Goal: Information Seeking & Learning: Learn about a topic

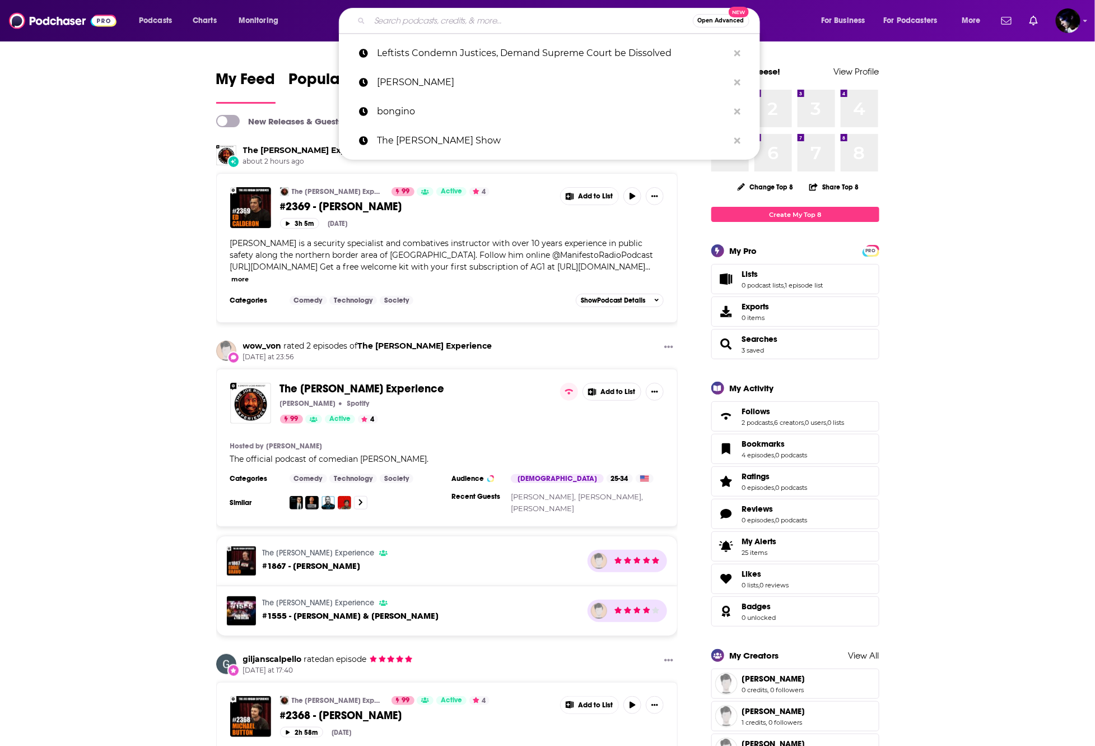
click at [485, 27] on input "Search podcasts, credits, & more..." at bounding box center [531, 21] width 323 height 18
type input "e"
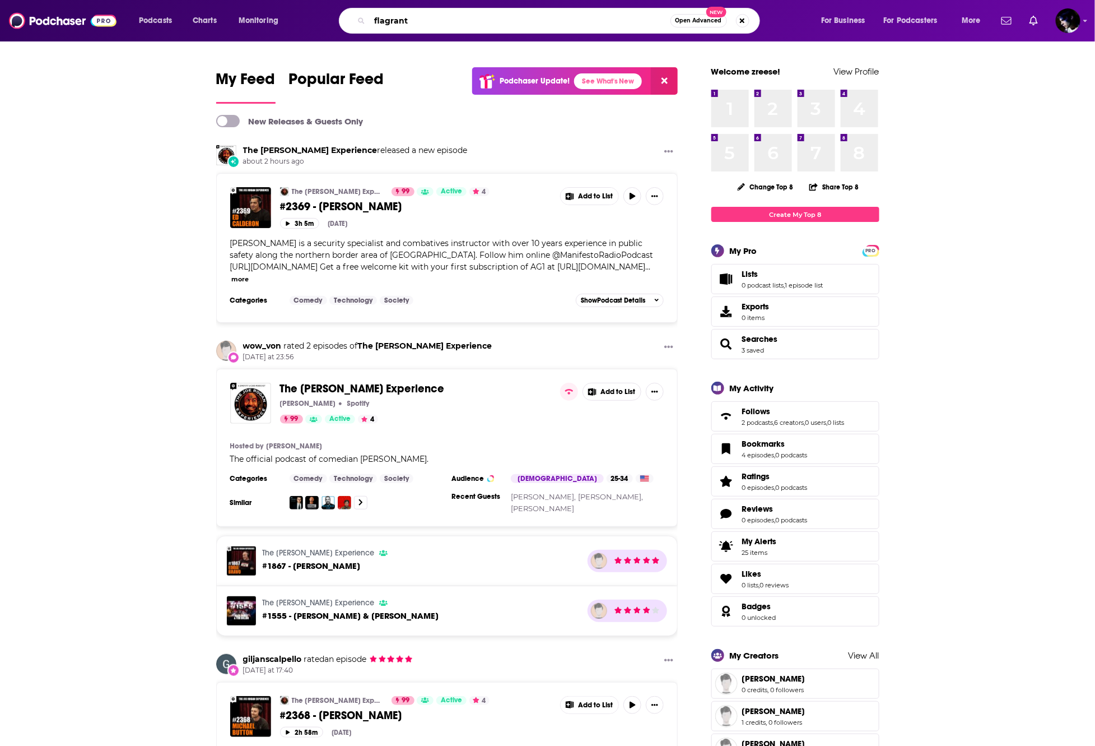
type input "flagrant"
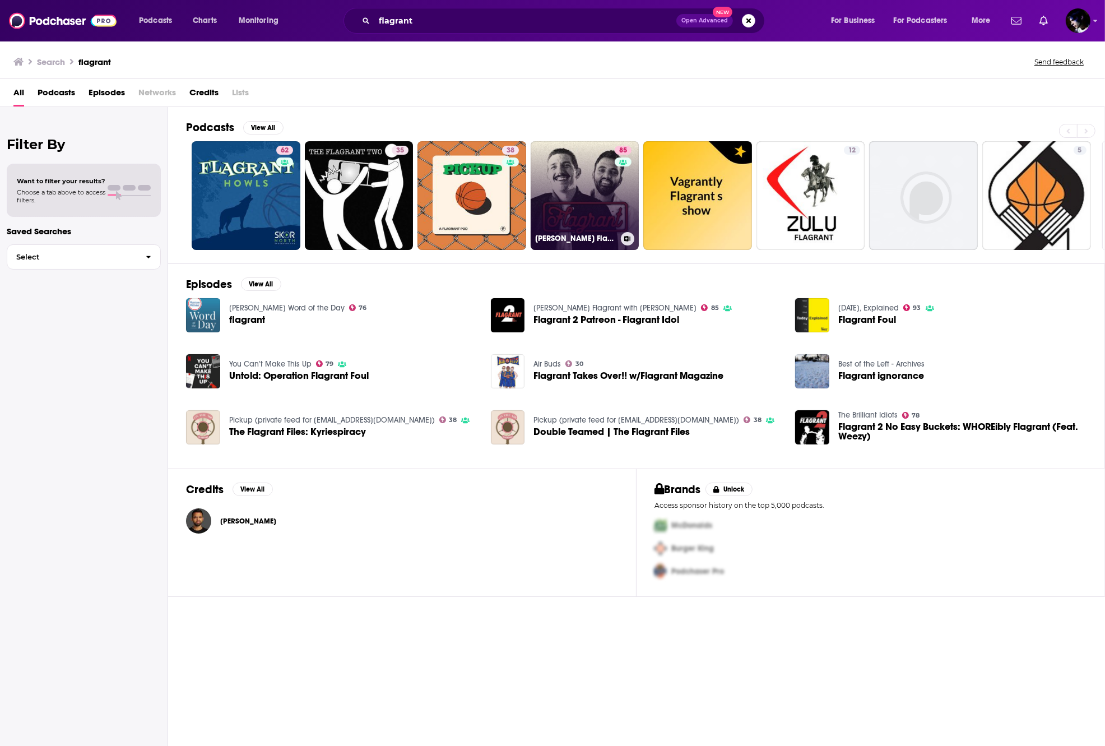
click at [568, 179] on link "85 [PERSON_NAME] Flagrant with [PERSON_NAME]" at bounding box center [585, 195] width 109 height 109
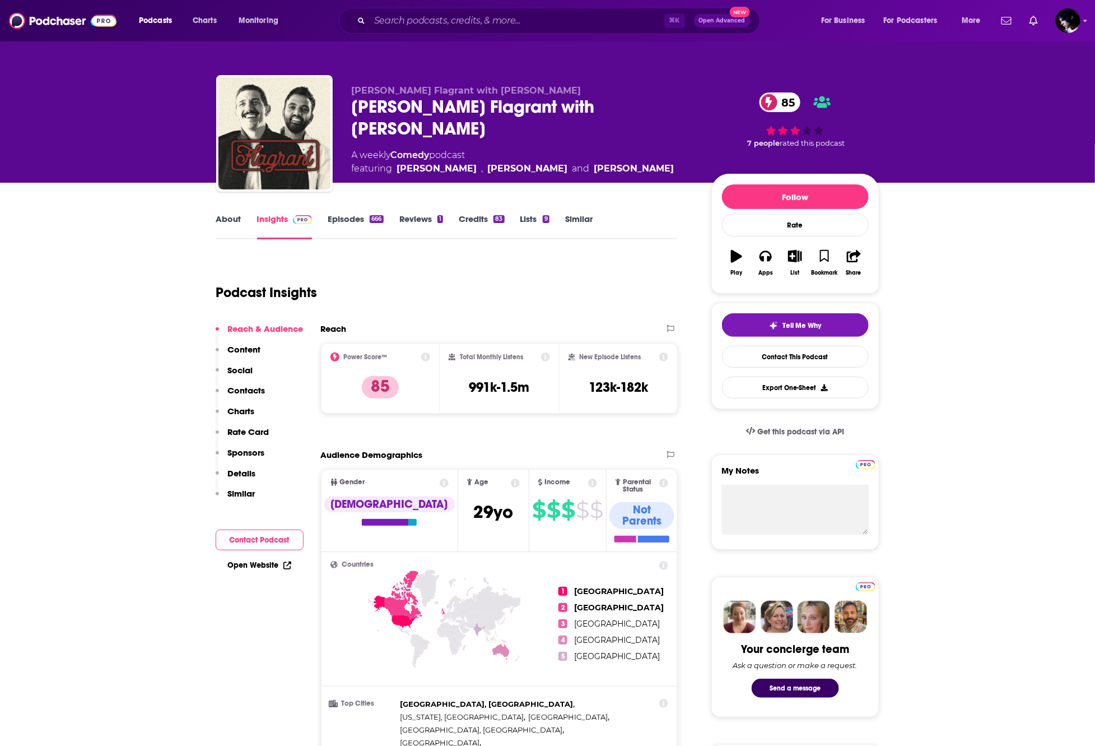
click at [346, 221] on link "Episodes 666" at bounding box center [355, 226] width 55 height 26
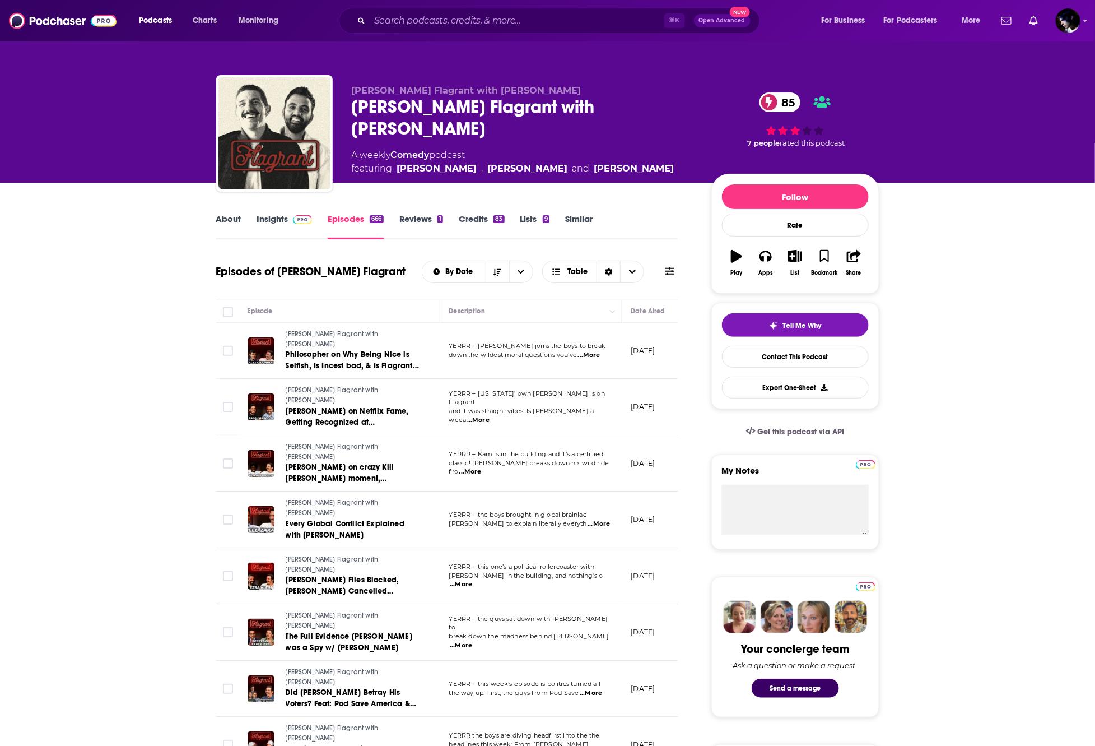
click at [670, 268] on icon at bounding box center [670, 271] width 9 height 8
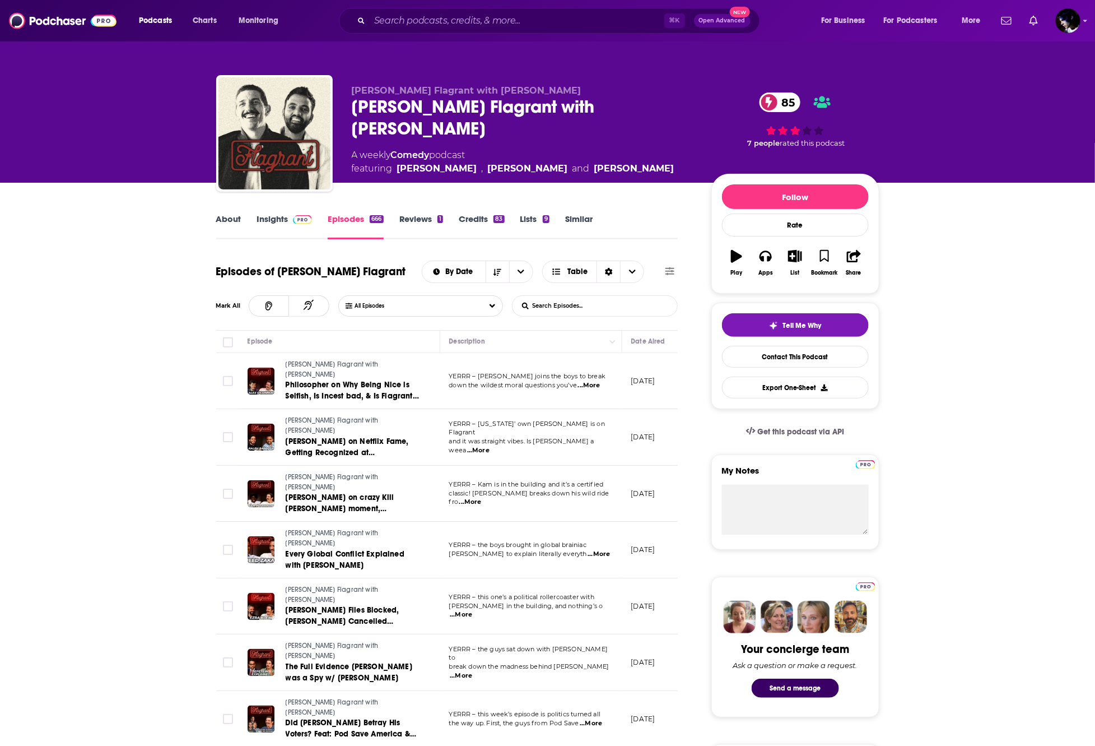
click at [591, 306] on input "List Search Input" at bounding box center [571, 306] width 117 height 20
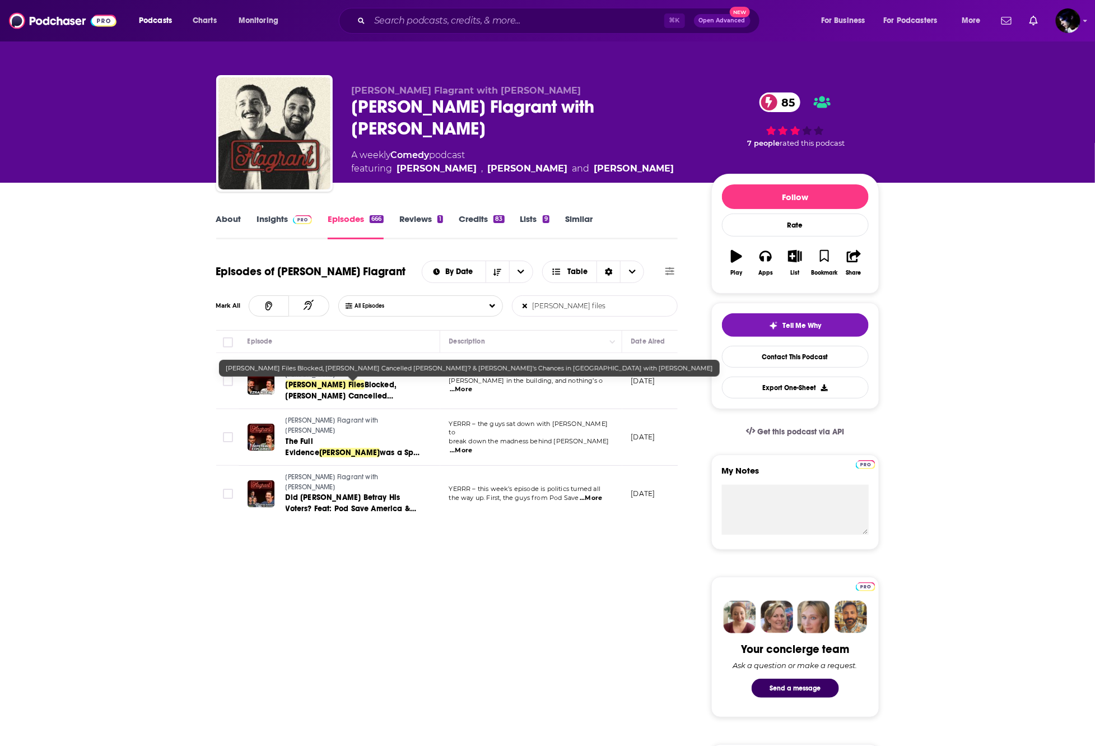
type input "[PERSON_NAME] files"
click at [344, 392] on span "Blocked, [PERSON_NAME] Cancelled [PERSON_NAME]? & [PERSON_NAME]'s Chances in [G…" at bounding box center [341, 413] width 111 height 66
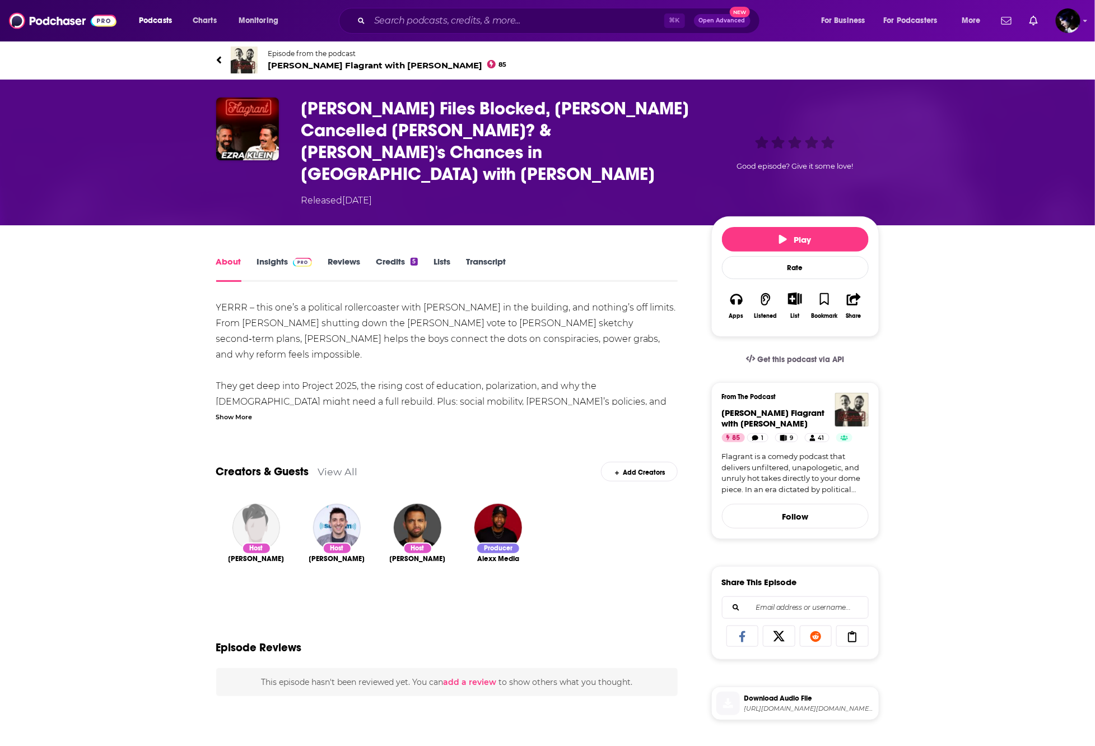
click at [218, 411] on div "Show More" at bounding box center [234, 416] width 36 height 11
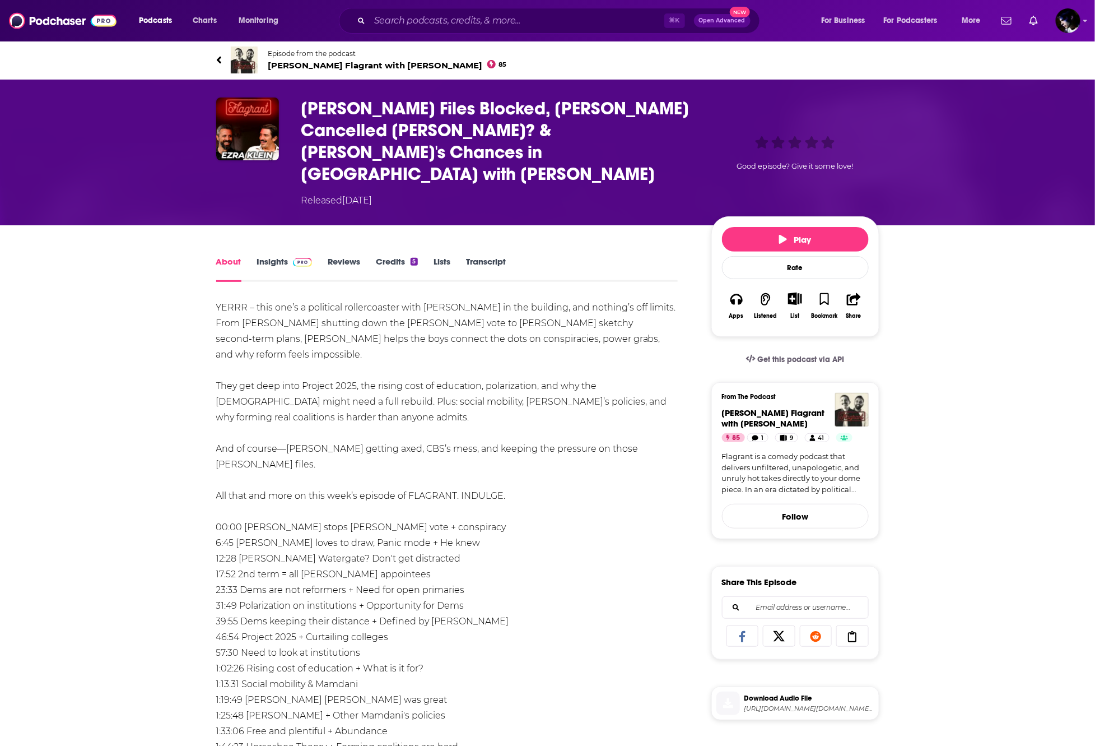
scroll to position [78, 0]
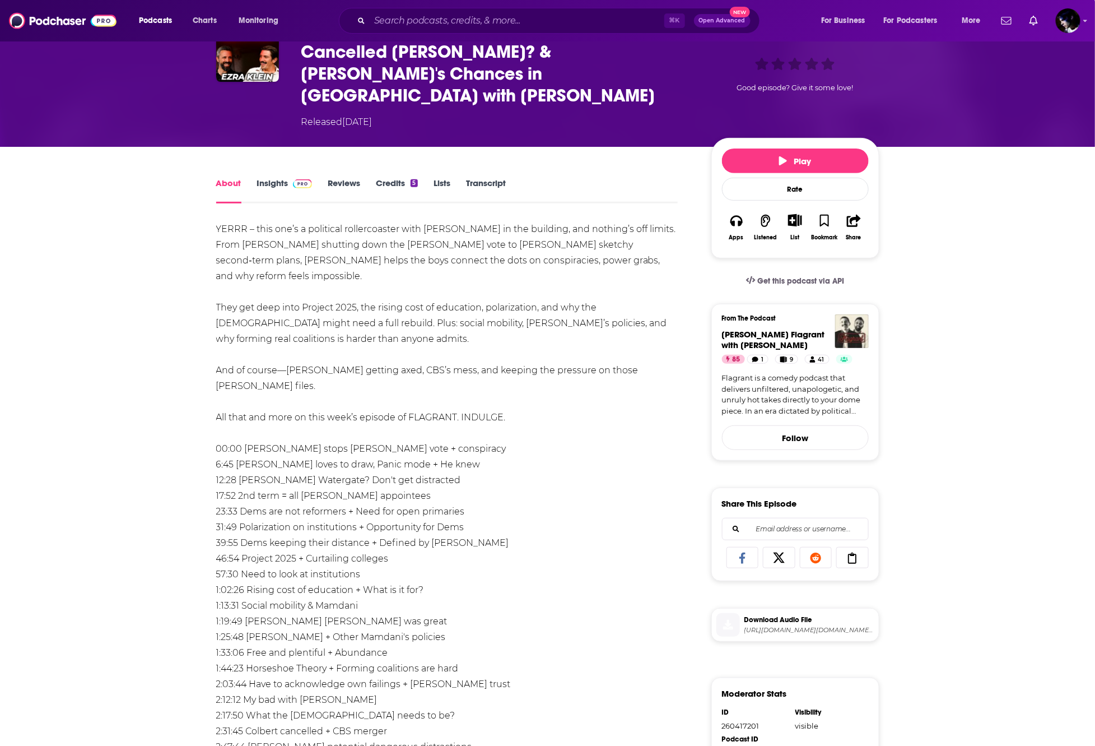
click at [769, 615] on span "Download Audio File" at bounding box center [810, 620] width 130 height 10
drag, startPoint x: 381, startPoint y: 322, endPoint x: 374, endPoint y: 219, distance: 102.8
click at [382, 323] on div "YERRR – this one’s a political rollercoaster with [PERSON_NAME] in the building…" at bounding box center [447, 511] width 462 height 580
click at [464, 333] on div "YERRR – this one’s a political rollercoaster with [PERSON_NAME] in the building…" at bounding box center [447, 511] width 462 height 580
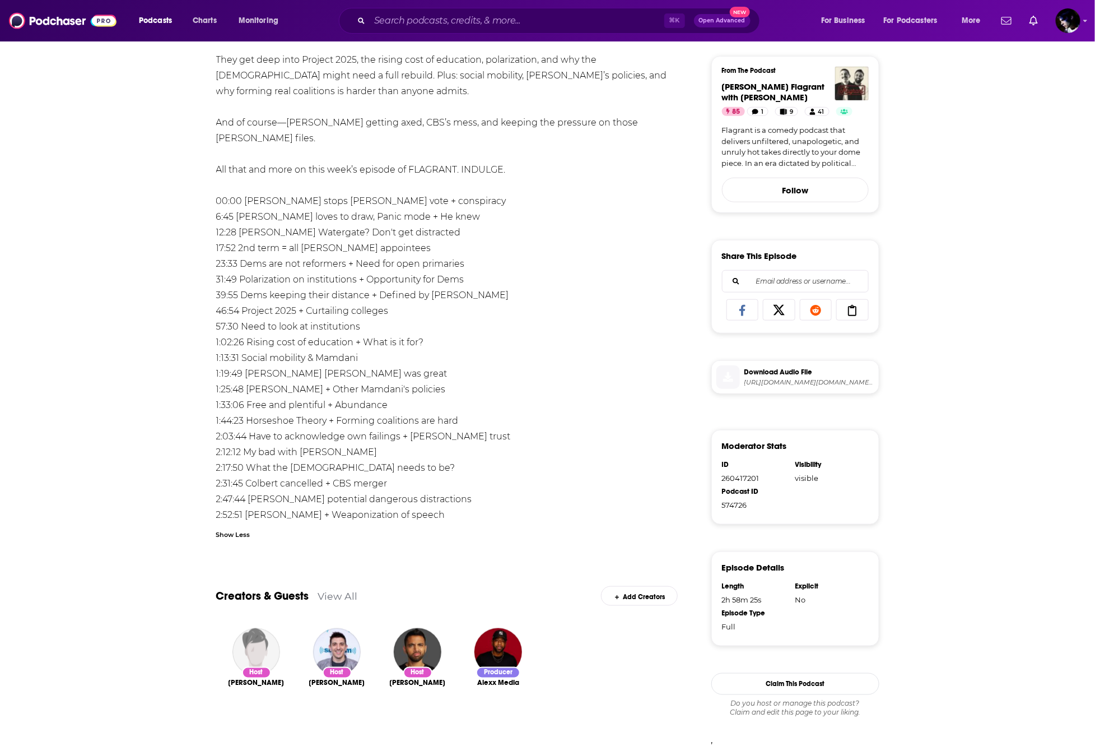
click at [230, 528] on div "Show Less" at bounding box center [233, 533] width 34 height 11
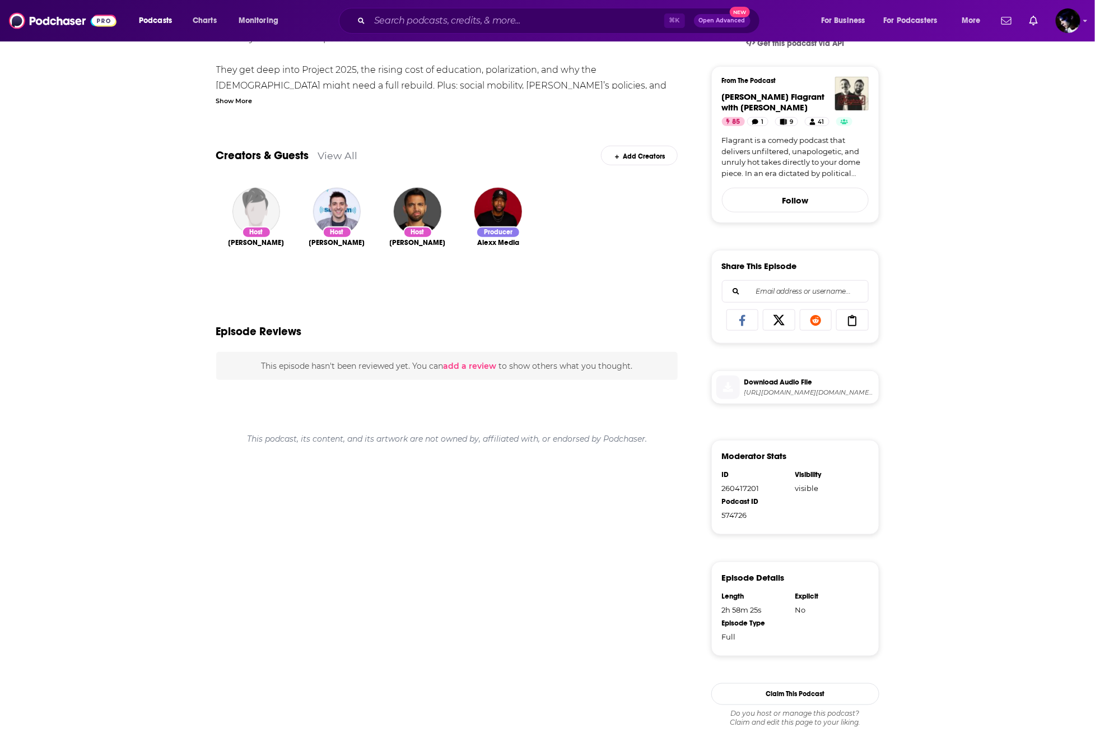
scroll to position [0, 0]
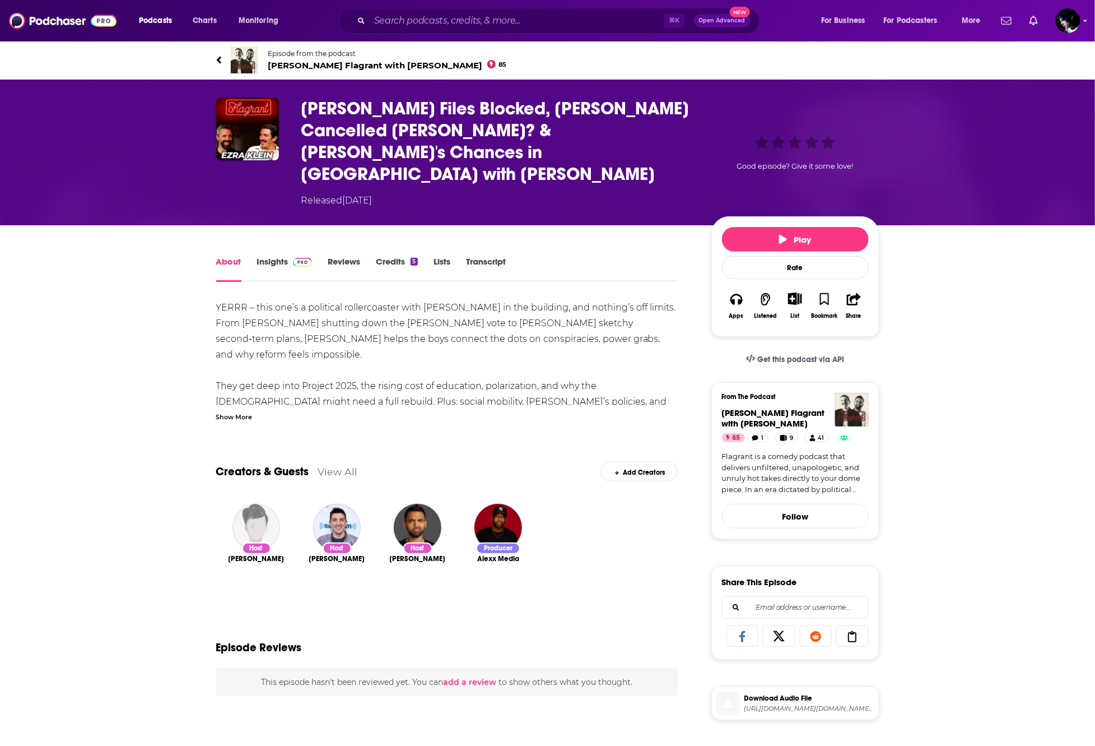
click at [240, 411] on div "Show More" at bounding box center [234, 416] width 36 height 11
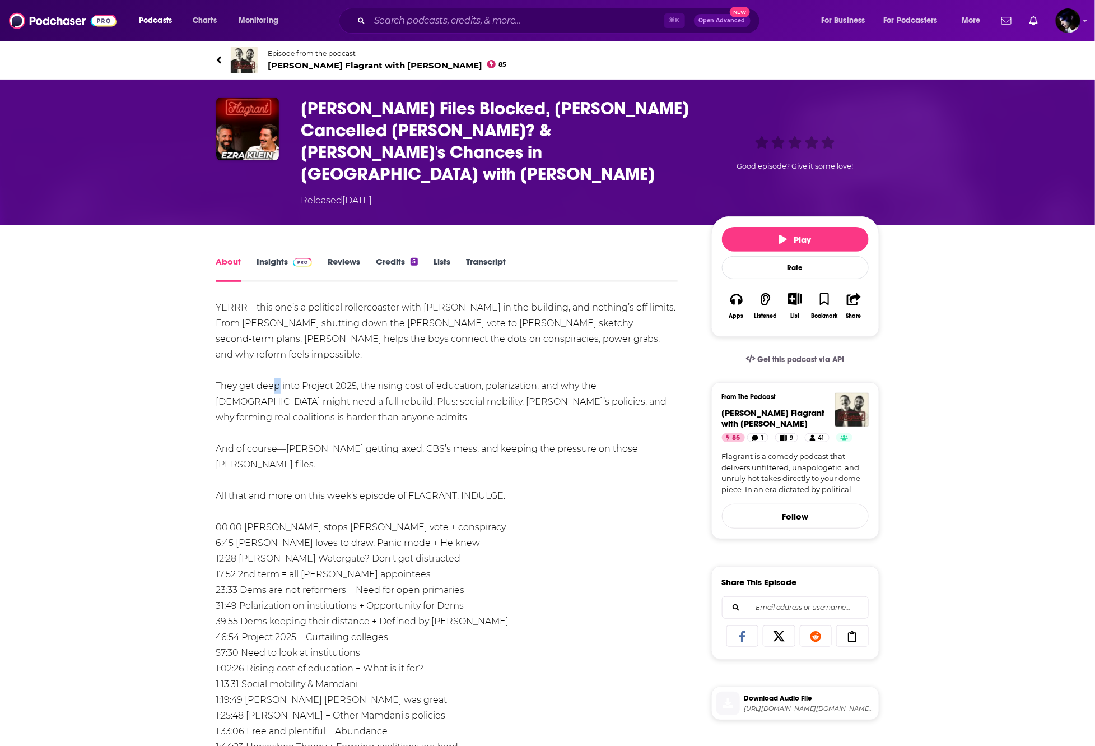
click at [273, 350] on div "YERRR – this one’s a political rollercoaster with [PERSON_NAME] in the building…" at bounding box center [447, 590] width 462 height 580
drag, startPoint x: 220, startPoint y: 287, endPoint x: 556, endPoint y: 440, distance: 368.8
click at [556, 440] on div "About Insights Reviews Credits 5 Lists Transcript YERRR – this one’s a politica…" at bounding box center [454, 736] width 513 height 965
copy div "YERRR – this one’s a political rollercoaster with [PERSON_NAME] in the building…"
click at [595, 500] on div "YERRR – this one’s a political rollercoaster with [PERSON_NAME] in the building…" at bounding box center [447, 590] width 462 height 580
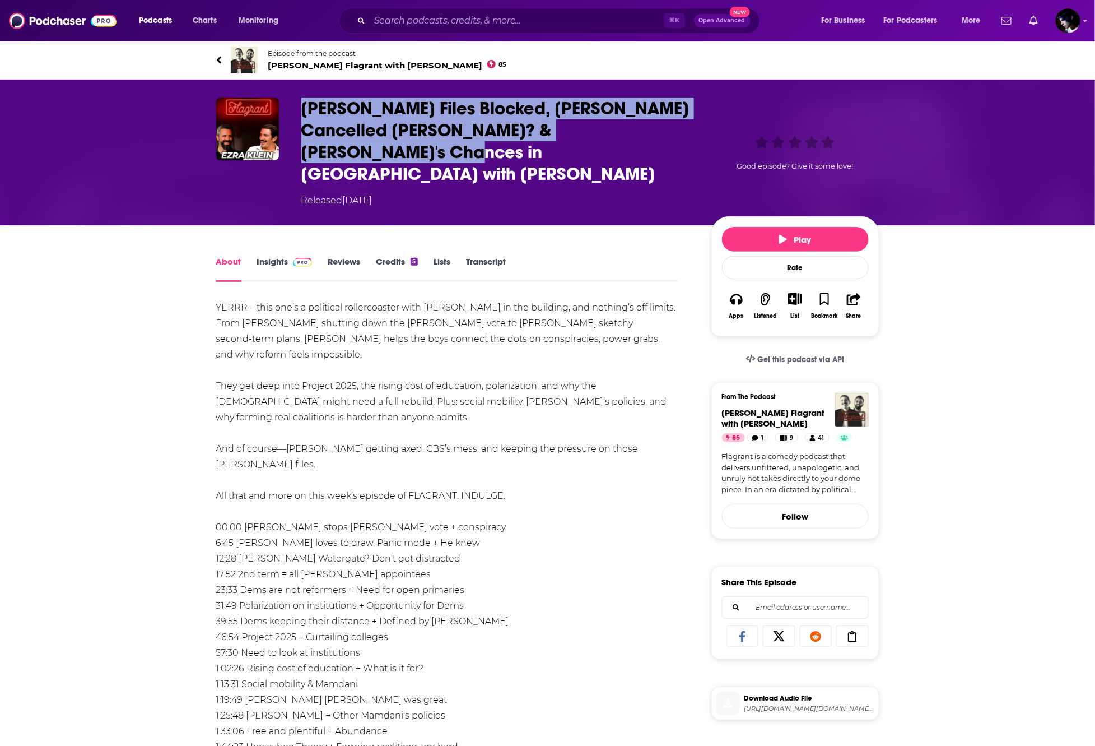
drag, startPoint x: 368, startPoint y: 161, endPoint x: 288, endPoint y: 107, distance: 96.8
click at [288, 107] on div "[PERSON_NAME] Files Blocked, [PERSON_NAME] Cancelled [PERSON_NAME]? & [PERSON_N…" at bounding box center [547, 152] width 663 height 110
copy div "[PERSON_NAME] Files Blocked, [PERSON_NAME] Cancelled [PERSON_NAME]? & [PERSON_N…"
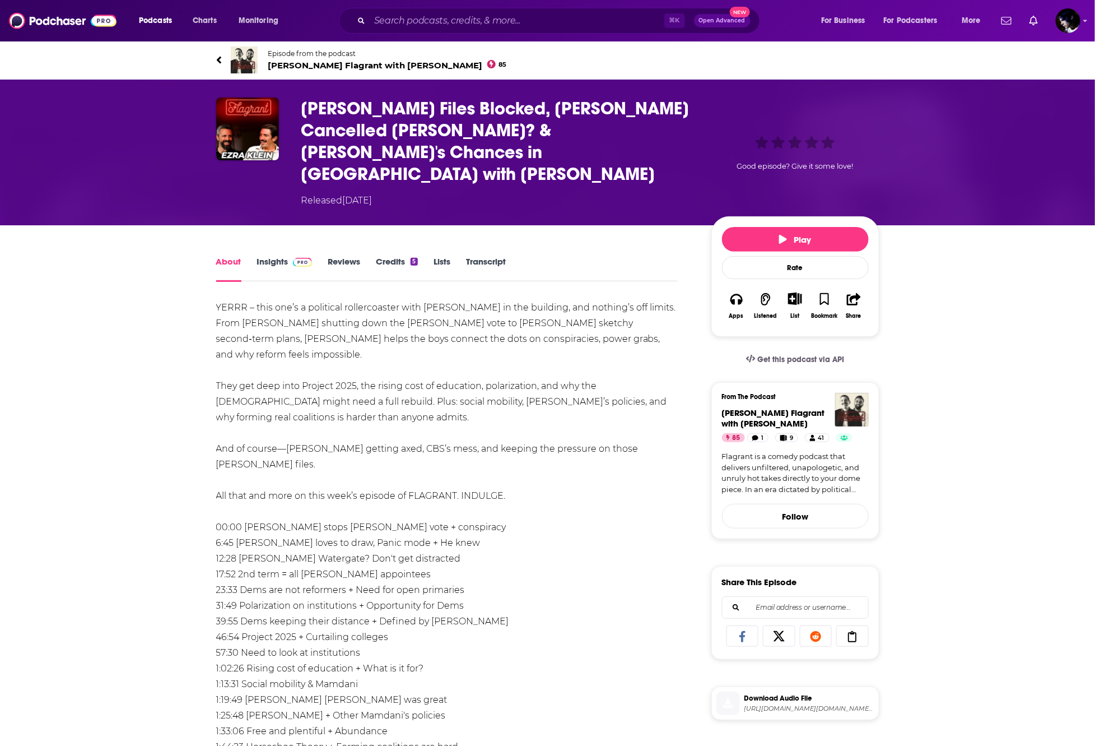
click at [588, 532] on div "YERRR – this one’s a political rollercoaster with [PERSON_NAME] in the building…" at bounding box center [447, 590] width 462 height 580
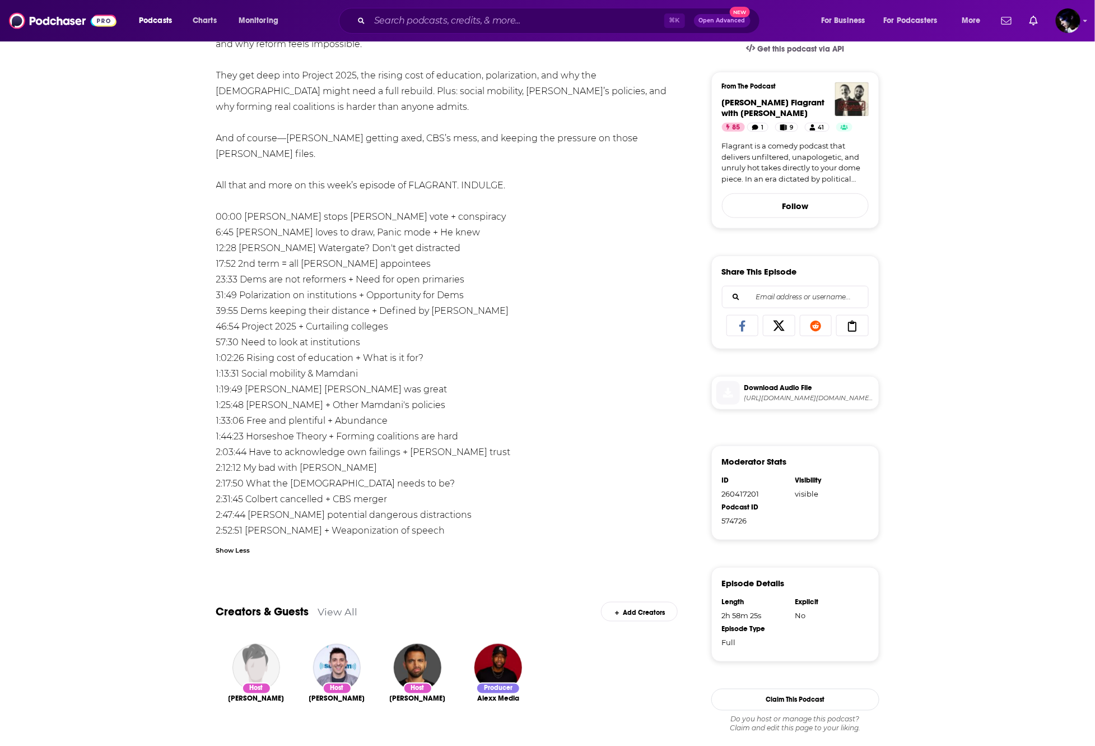
scroll to position [63, 0]
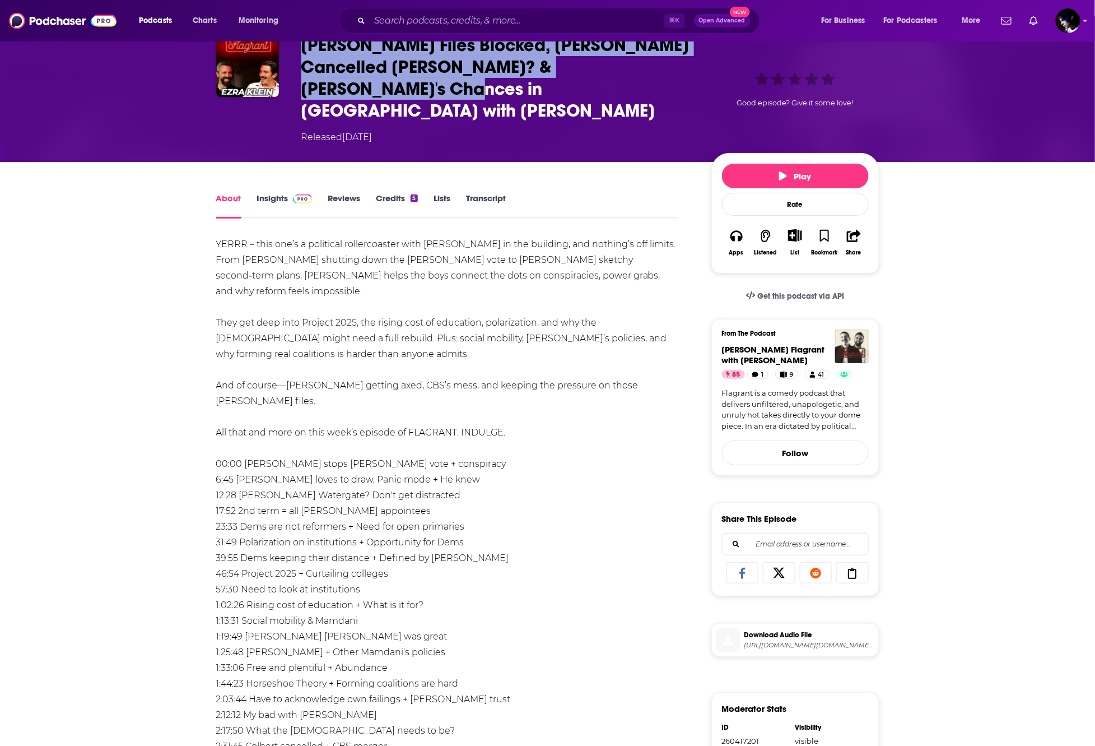
drag, startPoint x: 369, startPoint y: 82, endPoint x: 284, endPoint y: 43, distance: 93.2
click at [284, 43] on div "[PERSON_NAME] Files Blocked, [PERSON_NAME] Cancelled [PERSON_NAME]? & [PERSON_N…" at bounding box center [547, 89] width 663 height 110
copy div "[PERSON_NAME] Files Blocked, [PERSON_NAME] Cancelled [PERSON_NAME]? & [PERSON_N…"
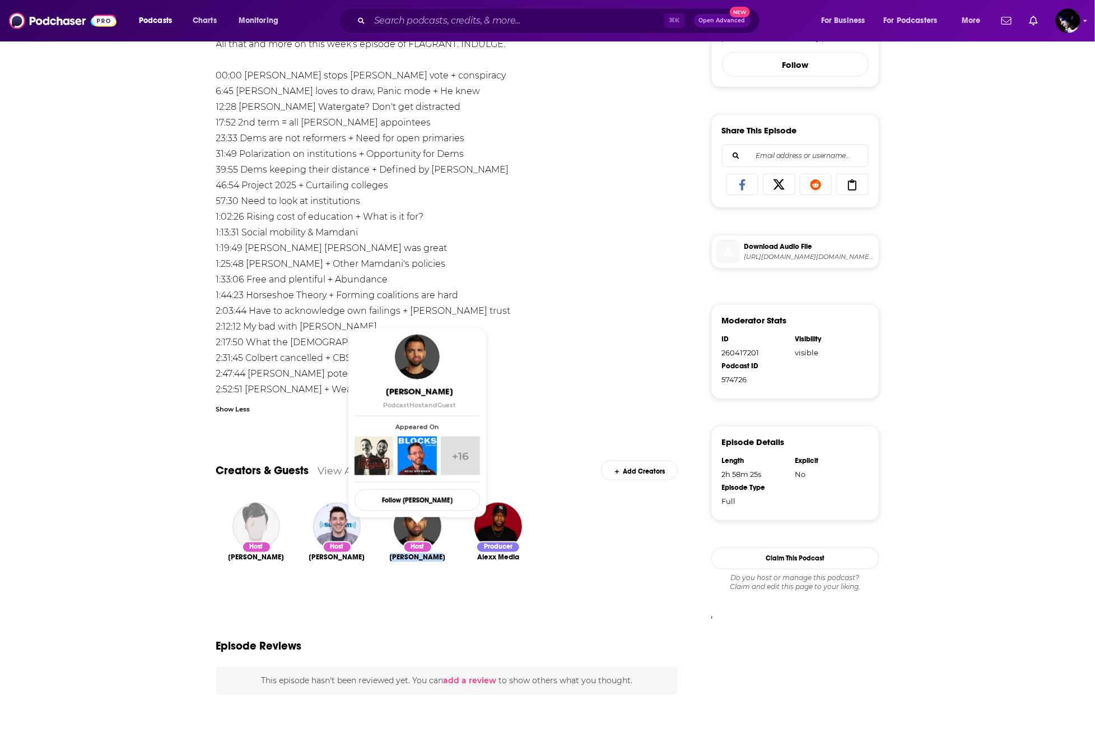
drag, startPoint x: 451, startPoint y: 531, endPoint x: 394, endPoint y: 534, distance: 56.7
click at [394, 534] on div "Host [PERSON_NAME]" at bounding box center [418, 553] width 81 height 119
copy span "[PERSON_NAME]"
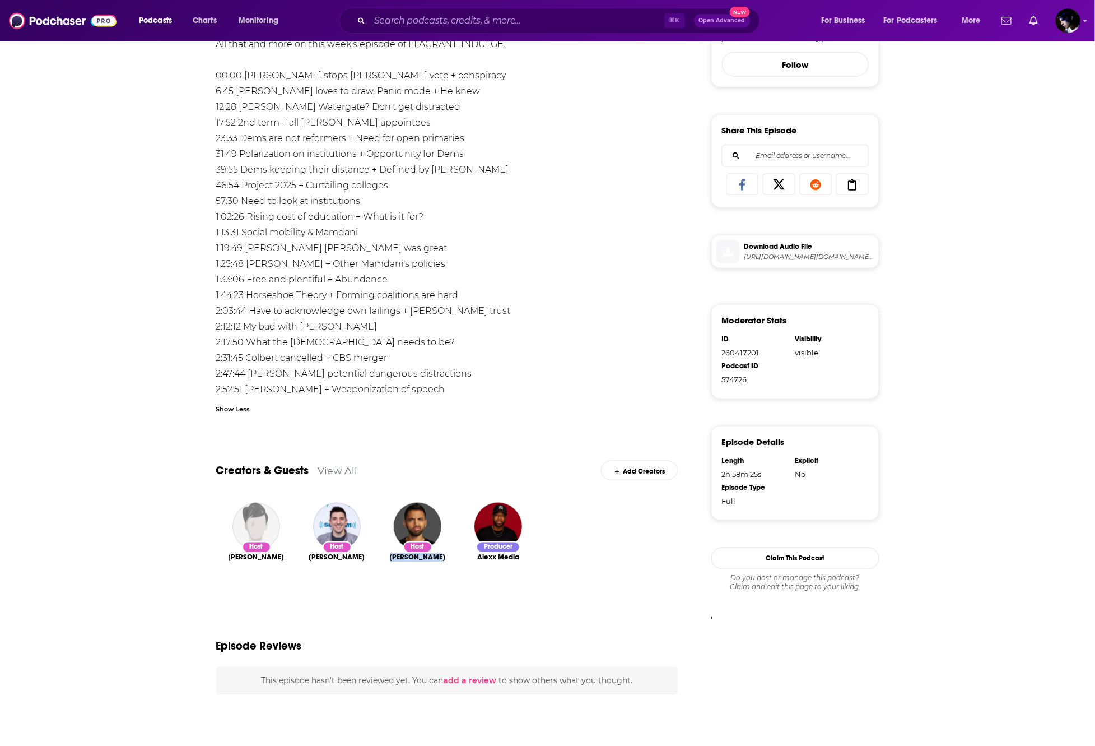
scroll to position [0, 0]
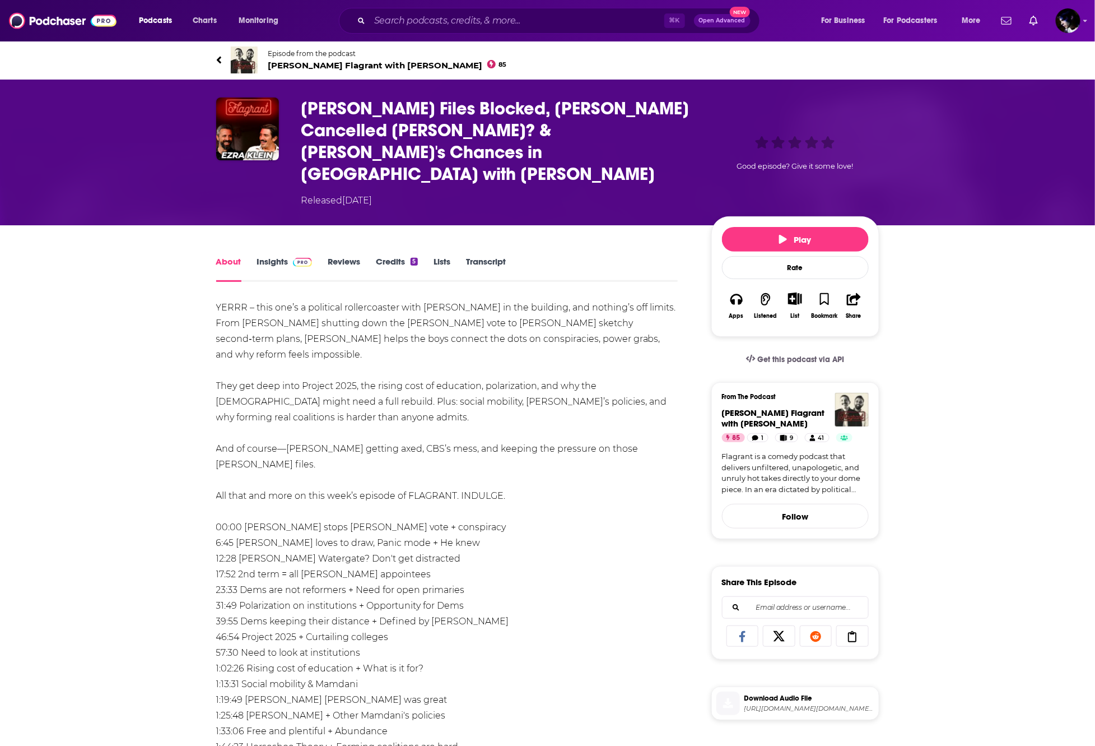
click at [271, 256] on link "Insights" at bounding box center [284, 269] width 55 height 26
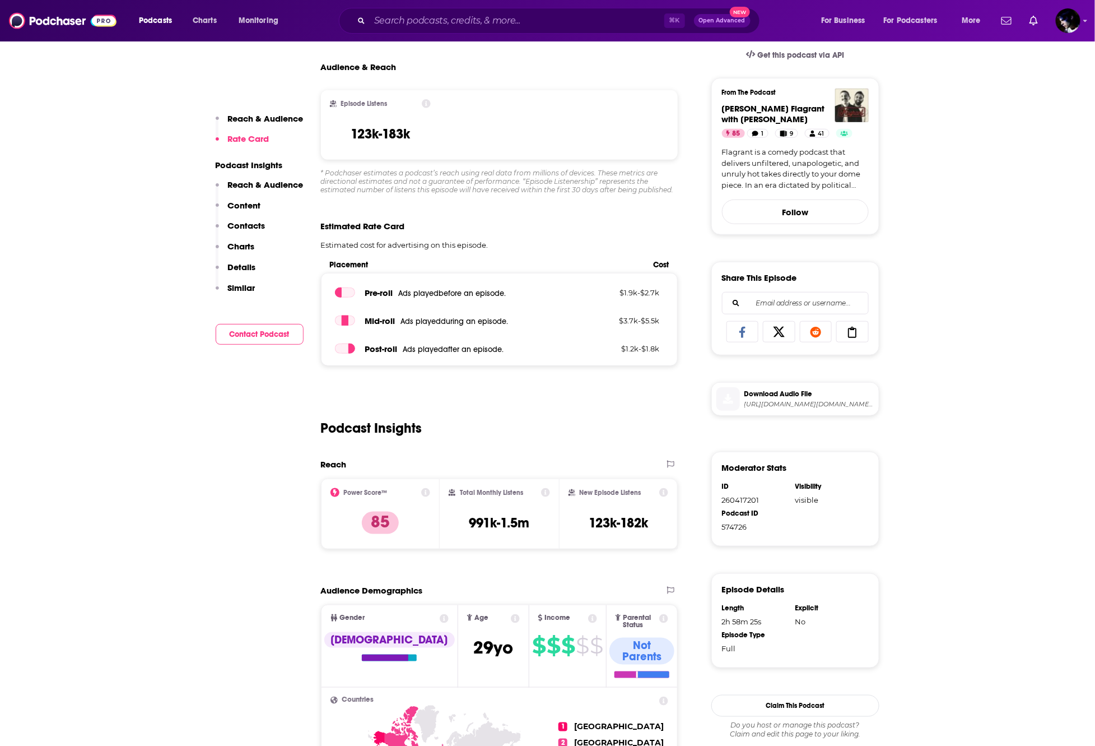
scroll to position [458, 0]
